Goal: Check status: Check status

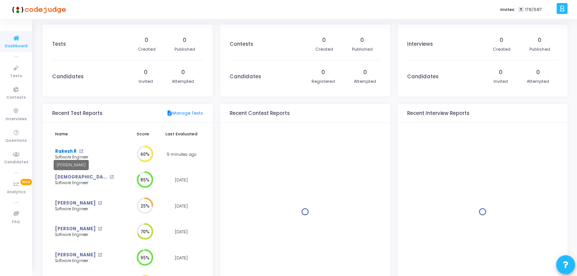
click at [60, 150] on link "Rakesh R" at bounding box center [66, 151] width 22 height 6
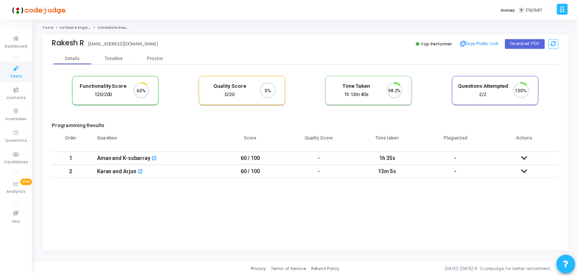
scroll to position [15, 19]
click at [160, 60] on div "Proctor" at bounding box center [156, 58] width 42 height 6
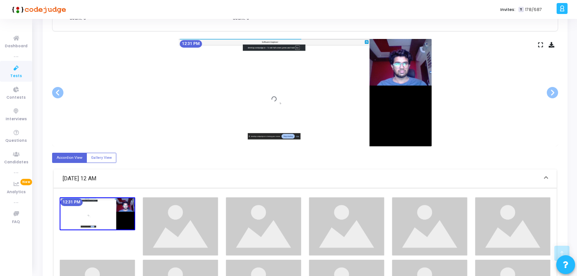
scroll to position [151, 0]
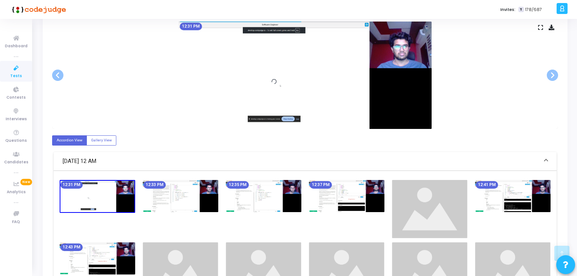
click at [260, 181] on img at bounding box center [263, 196] width 75 height 32
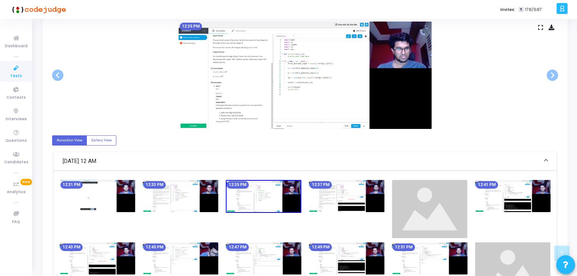
click at [365, 192] on img at bounding box center [346, 196] width 75 height 32
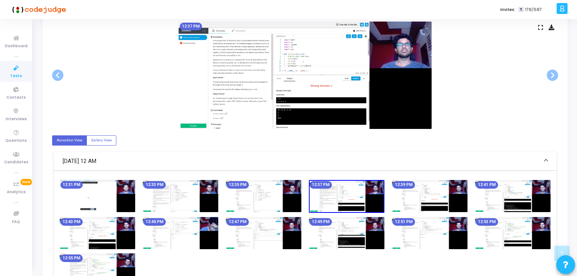
click at [233, 202] on img at bounding box center [263, 196] width 75 height 32
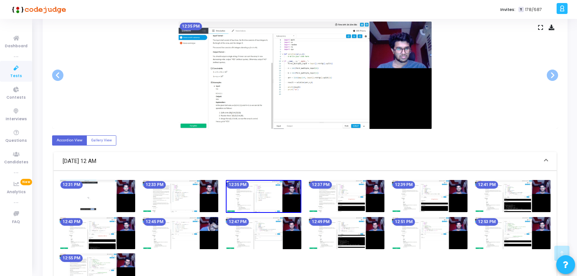
scroll to position [211, 0]
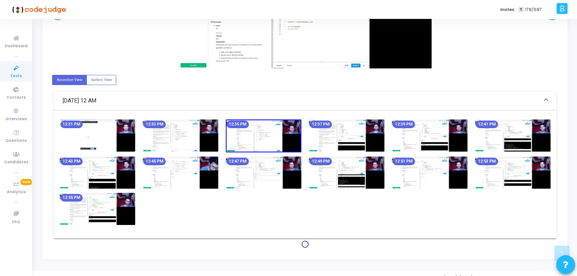
click at [125, 183] on img at bounding box center [97, 172] width 75 height 32
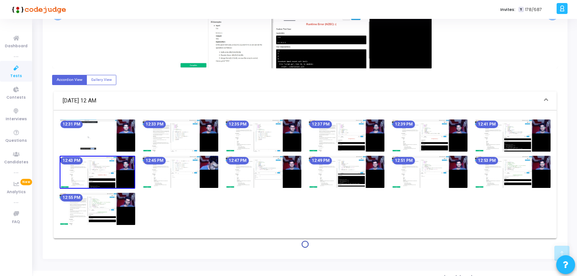
click at [245, 169] on img at bounding box center [263, 171] width 75 height 32
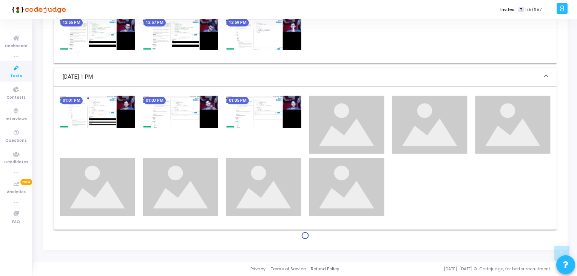
scroll to position [411, 0]
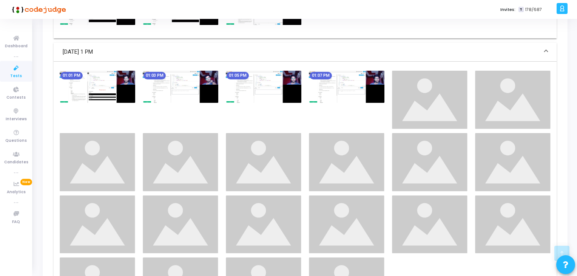
click at [200, 123] on div "01:03 PM" at bounding box center [180, 100] width 83 height 58
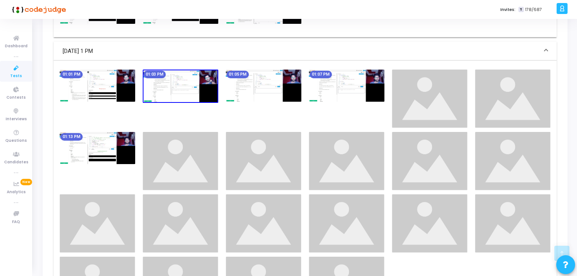
click at [194, 89] on img at bounding box center [180, 85] width 75 height 33
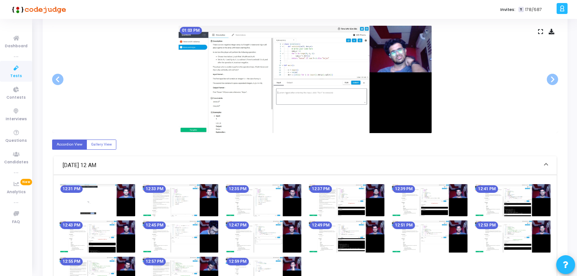
scroll to position [0, 0]
